Goal: Obtain resource: Download file/media

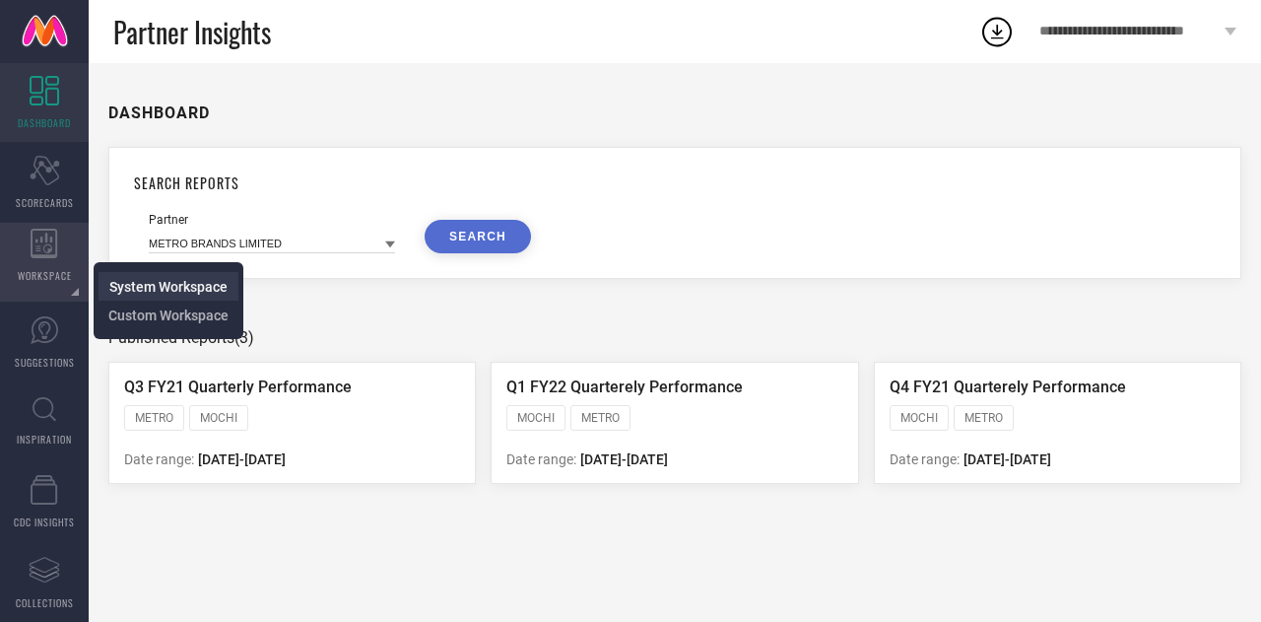
click at [153, 289] on span "System Workspace" at bounding box center [168, 287] width 118 height 16
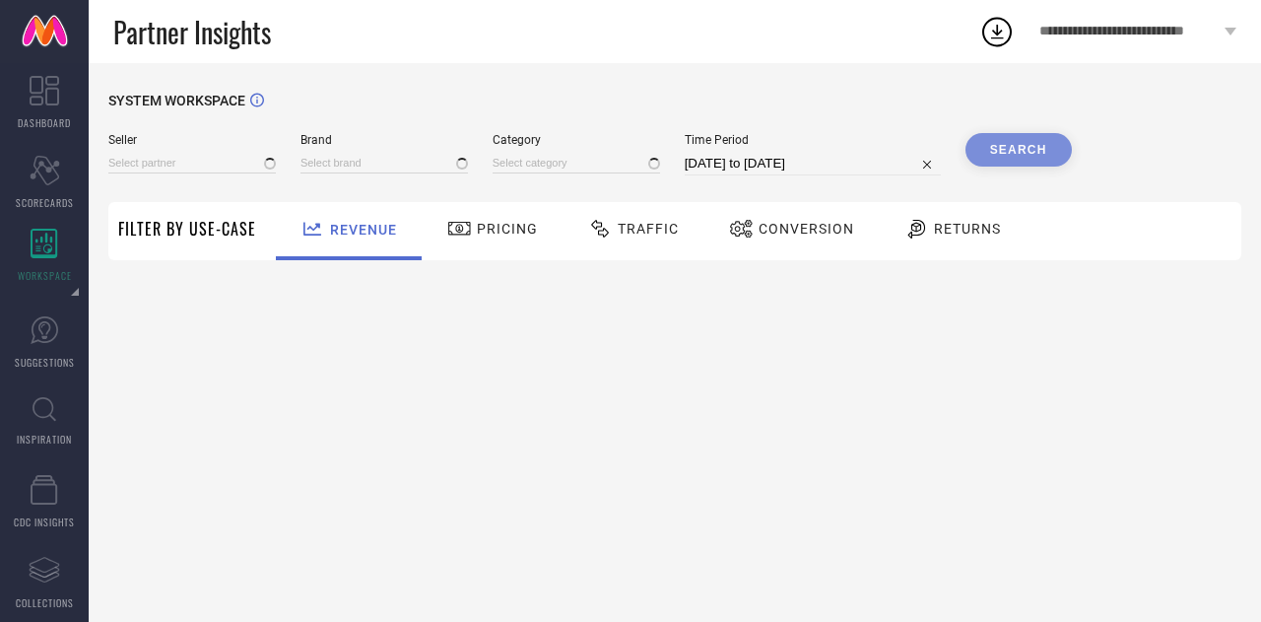
type input "All"
type input "1 STOP FASHION"
type input "All"
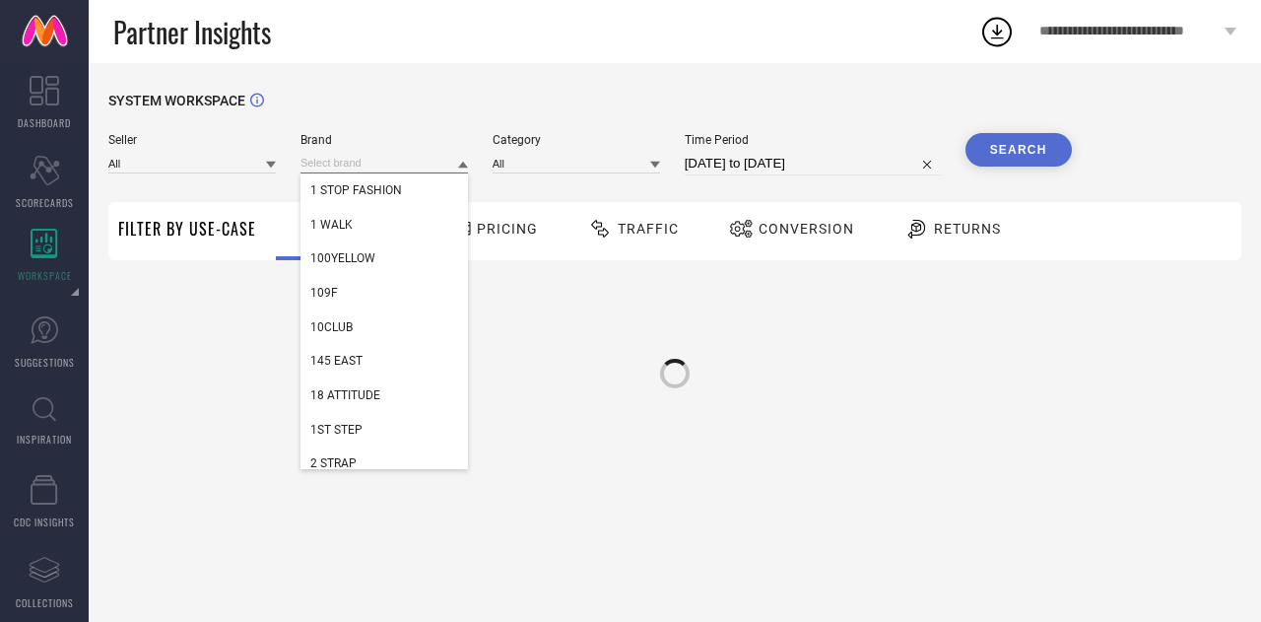
click at [326, 163] on input at bounding box center [383, 163] width 167 height 21
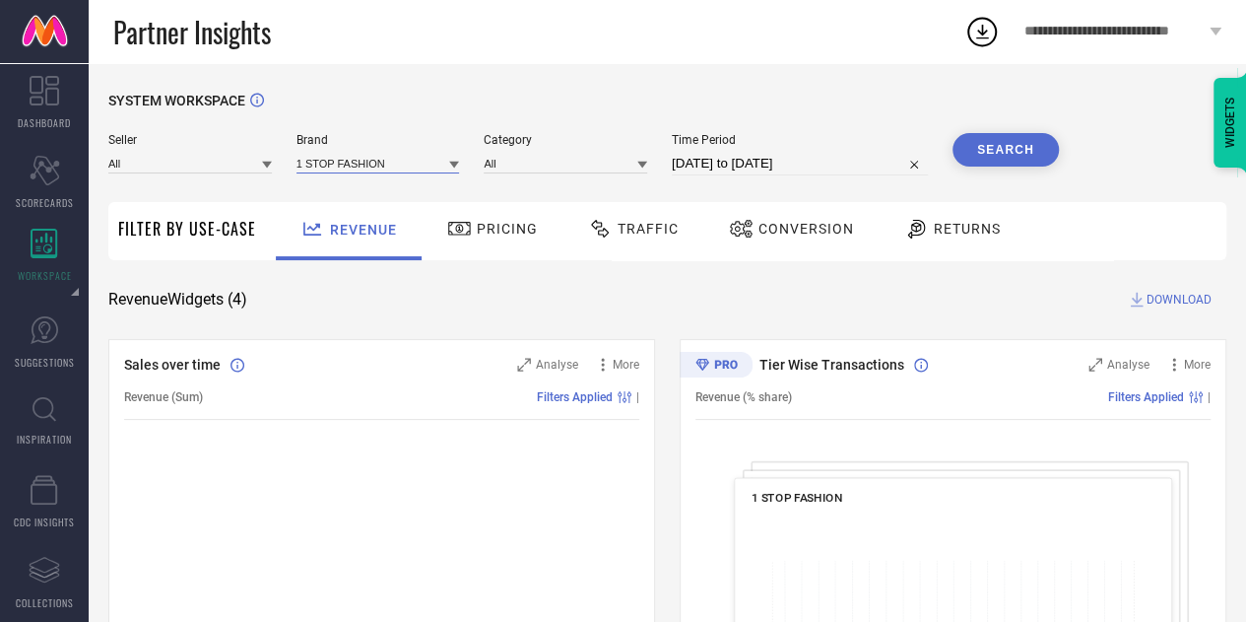
click at [326, 163] on input at bounding box center [378, 163] width 164 height 21
type input "decon"
click at [344, 200] on div "DECONSTRUCT" at bounding box center [378, 189] width 164 height 33
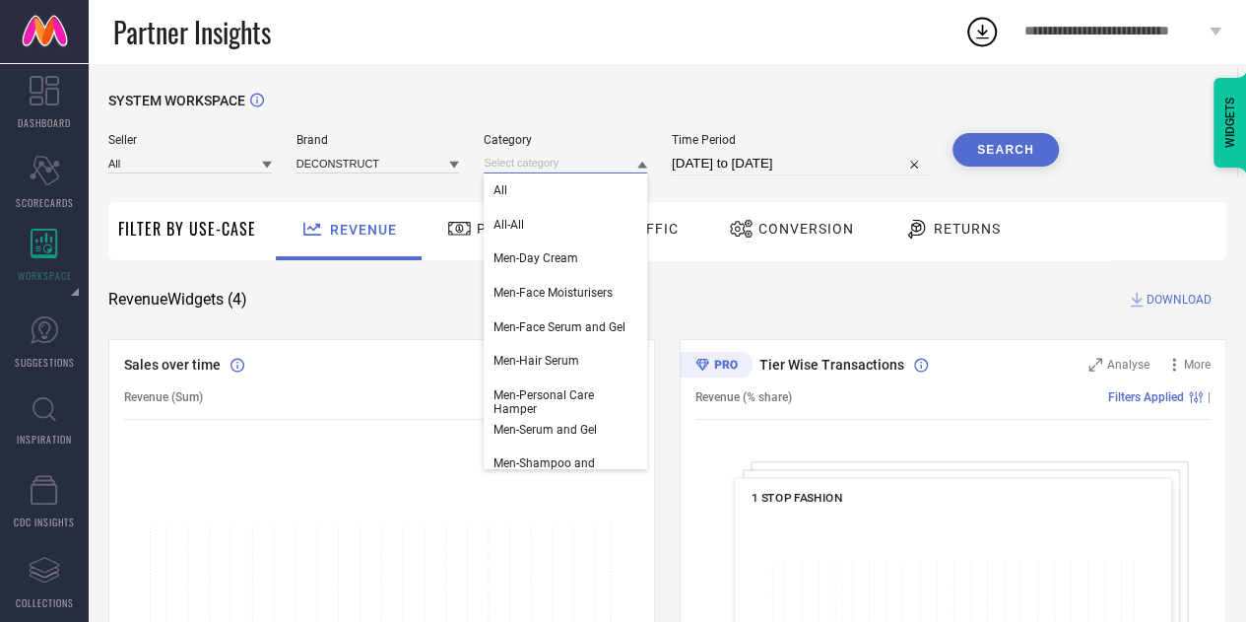
click at [570, 170] on input at bounding box center [566, 163] width 164 height 21
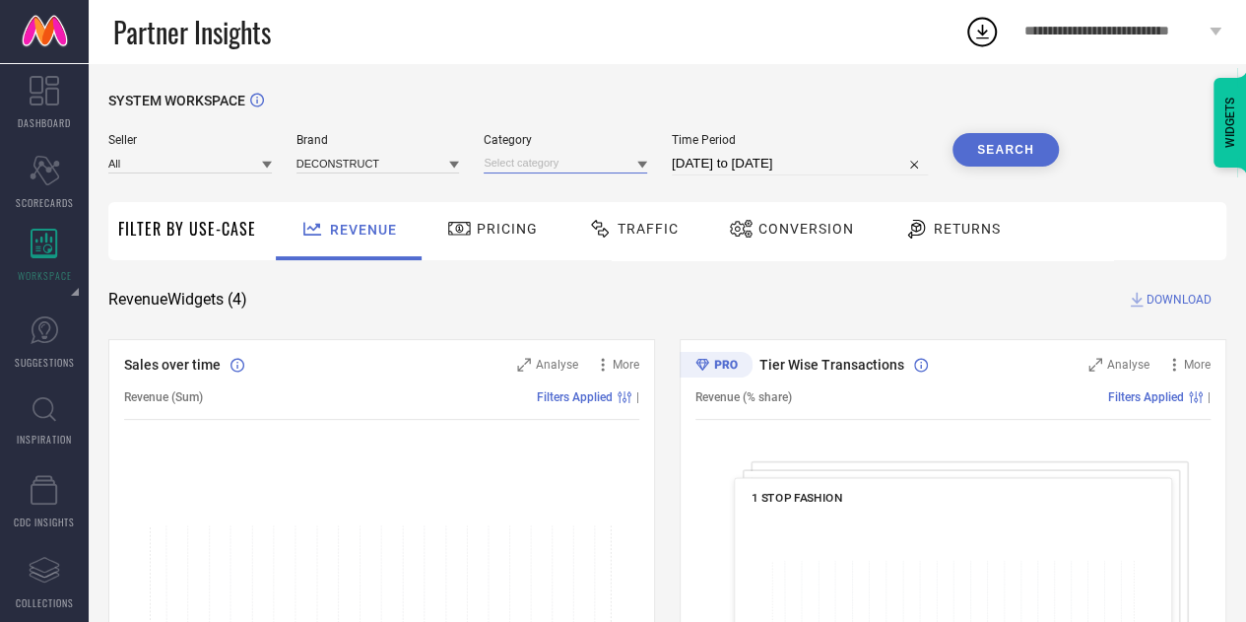
click at [568, 164] on input at bounding box center [566, 163] width 164 height 21
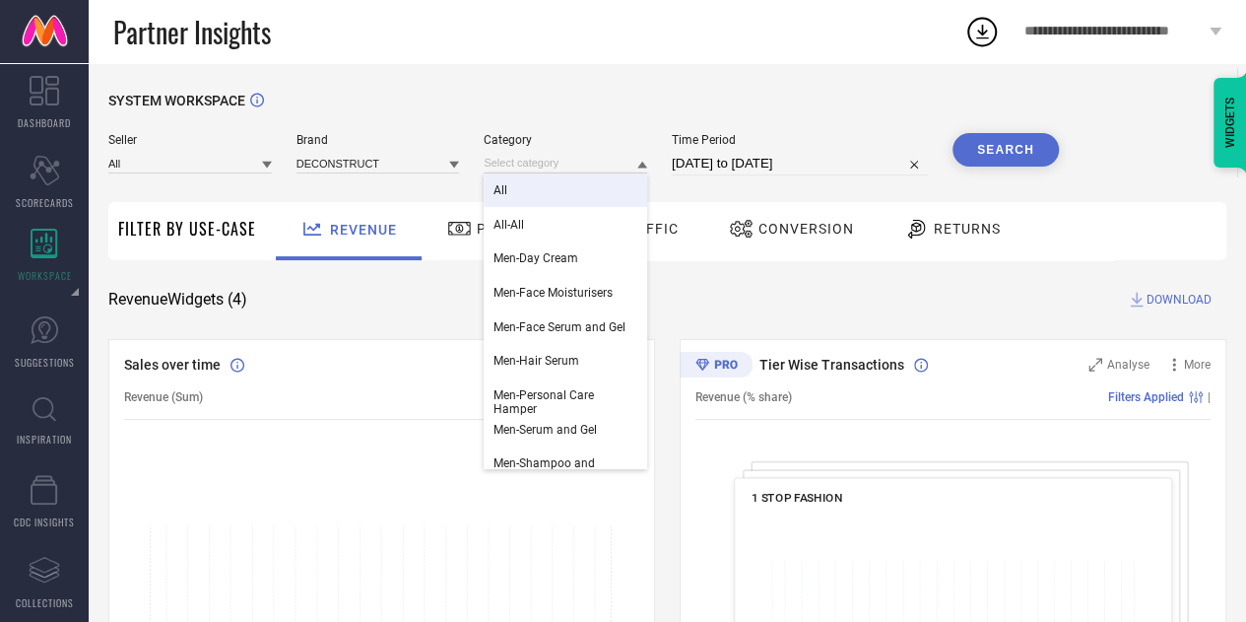
click at [544, 184] on div "All" at bounding box center [566, 189] width 164 height 33
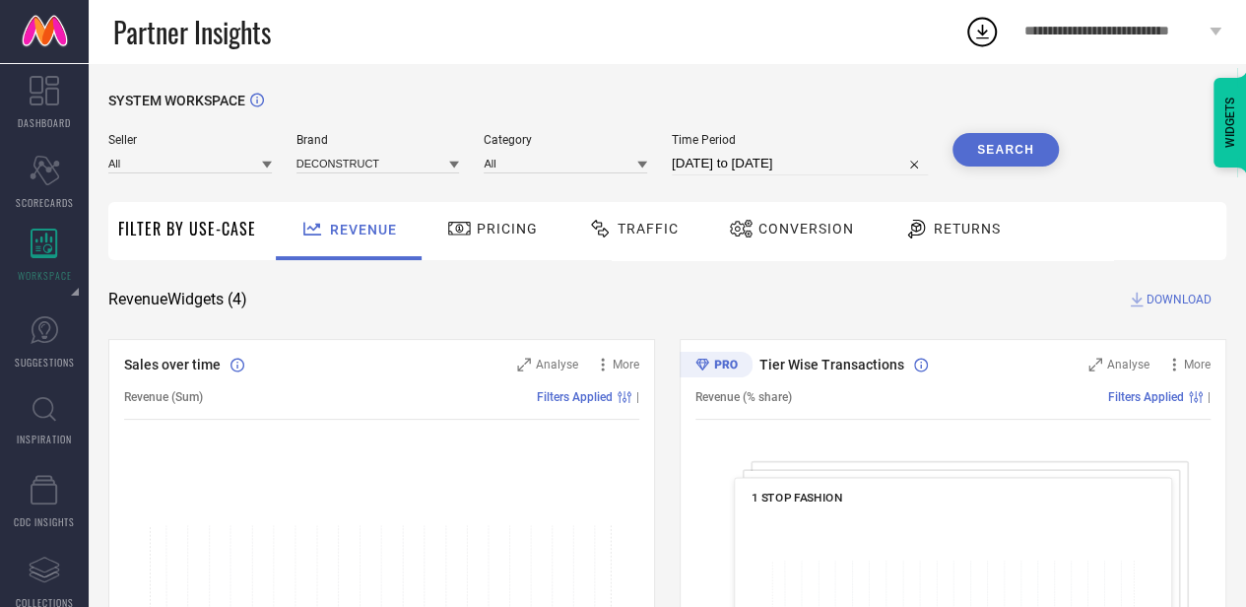
select select "6"
select select "2025"
select select "7"
select select "2025"
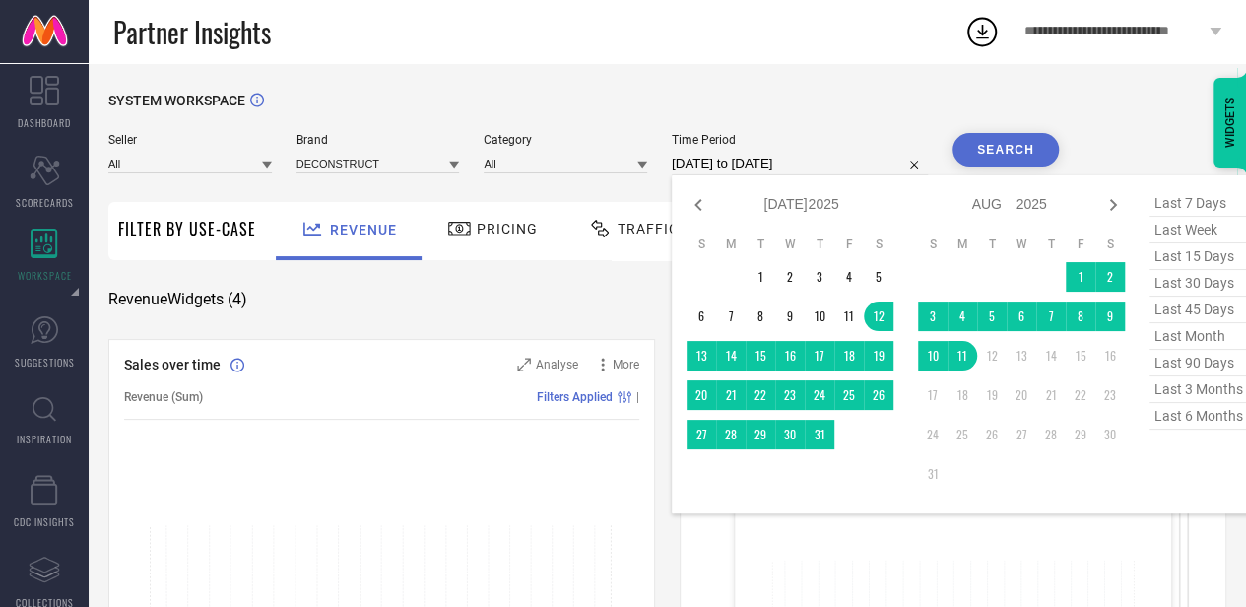
click at [742, 162] on input "[DATE] to [DATE]" at bounding box center [800, 164] width 256 height 24
click at [1180, 391] on span "last 3 months" at bounding box center [1199, 389] width 99 height 27
type input "[DATE] to [DATE]"
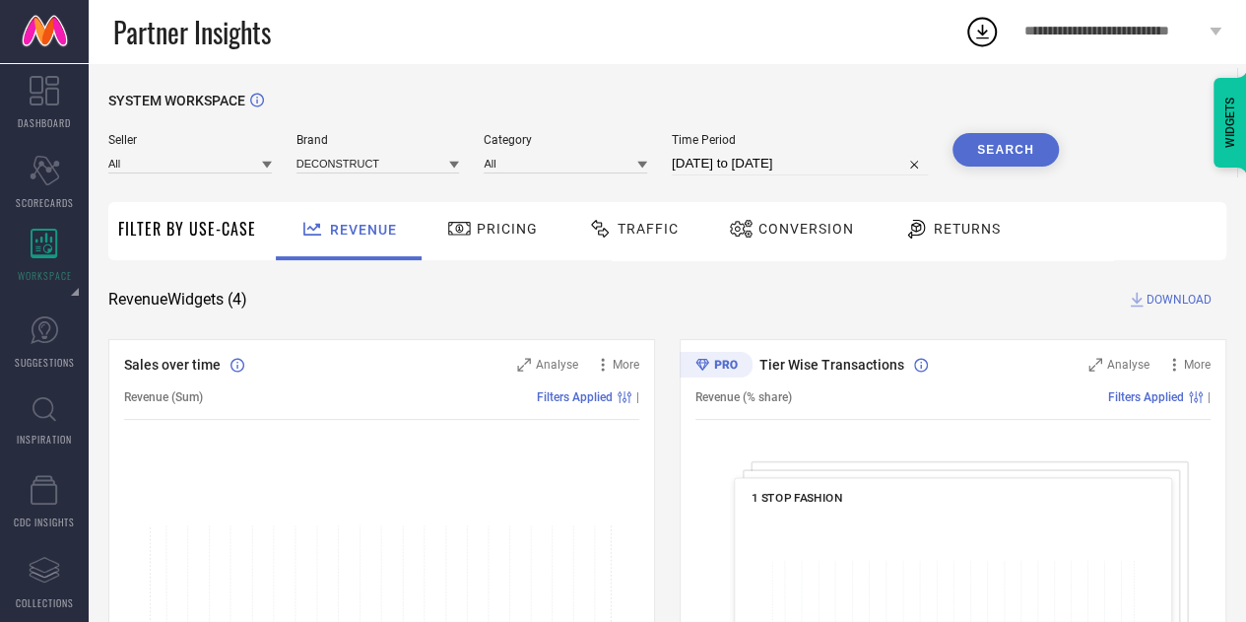
click at [1007, 152] on button "Search" at bounding box center [1006, 149] width 106 height 33
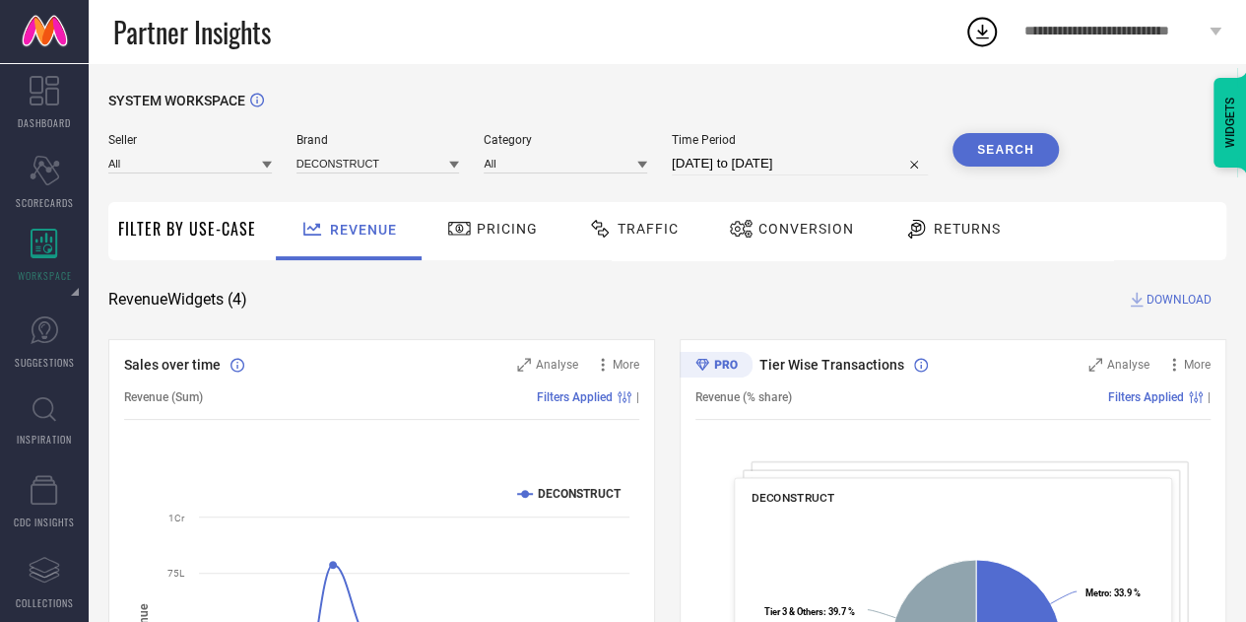
click at [1171, 300] on span "DOWNLOAD" at bounding box center [1179, 300] width 65 height 20
click at [980, 30] on icon at bounding box center [981, 31] width 35 height 35
